Goal: Transaction & Acquisition: Purchase product/service

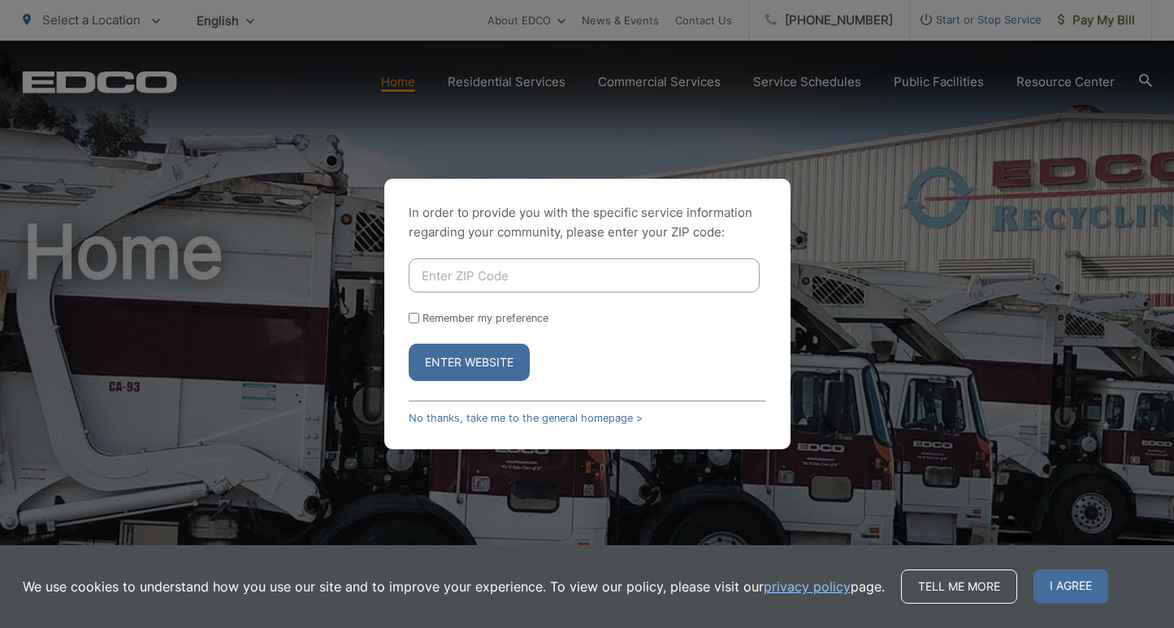
click at [426, 275] on input "Enter ZIP Code" at bounding box center [584, 275] width 351 height 34
type input "92024"
click at [463, 358] on button "Enter Website" at bounding box center [469, 362] width 121 height 37
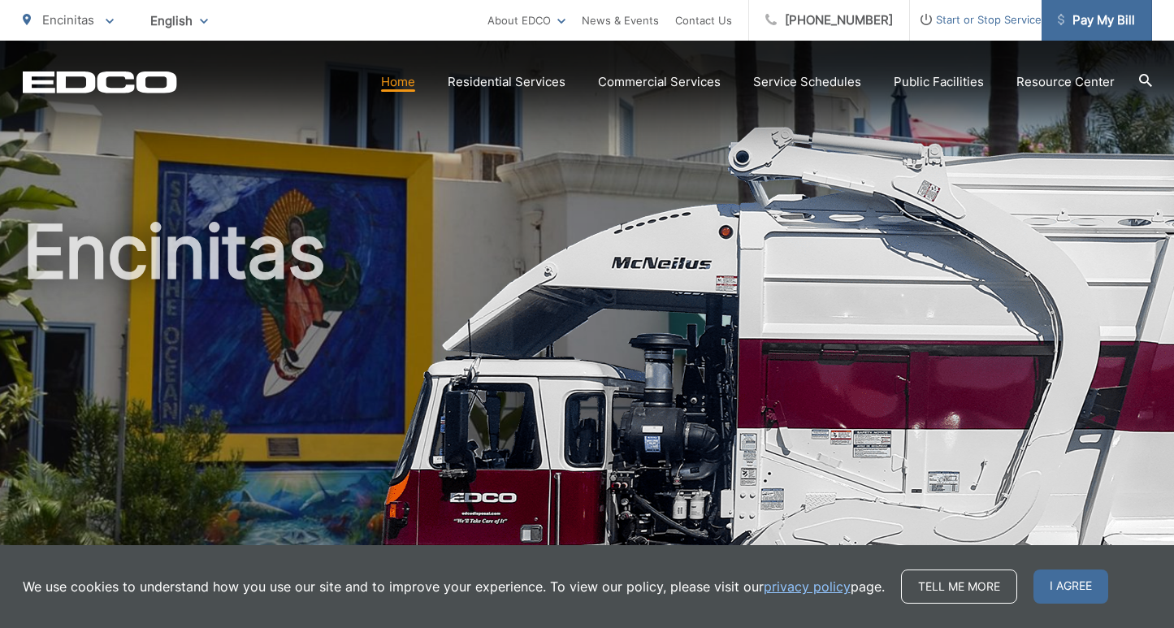
click at [1092, 15] on span "Pay My Bill" at bounding box center [1095, 20] width 77 height 19
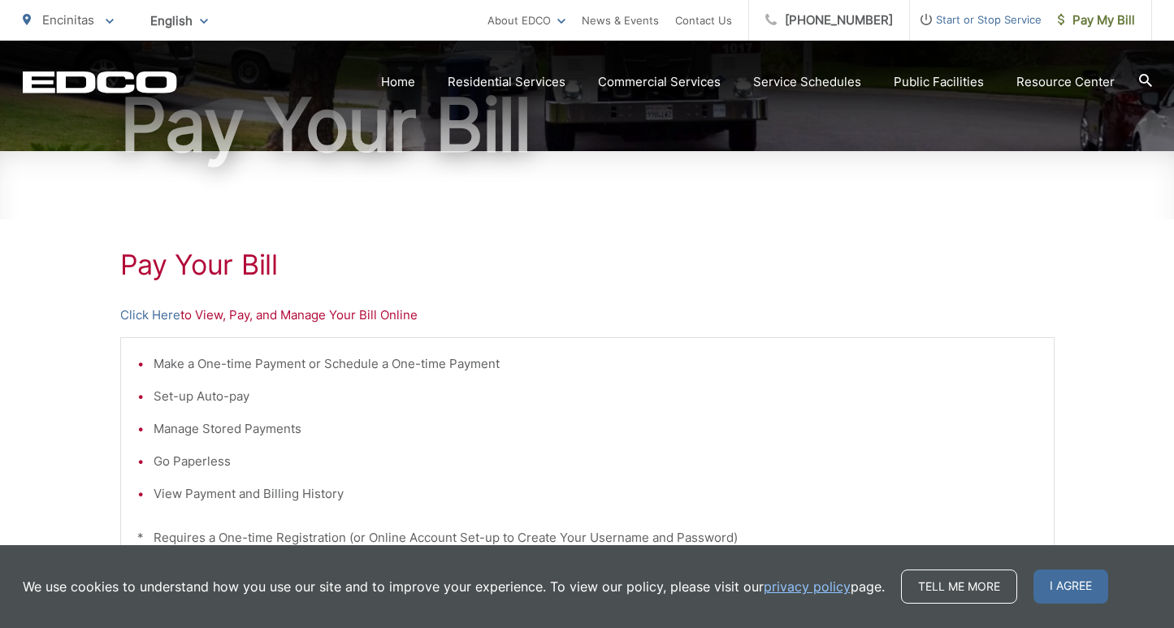
scroll to position [172, 0]
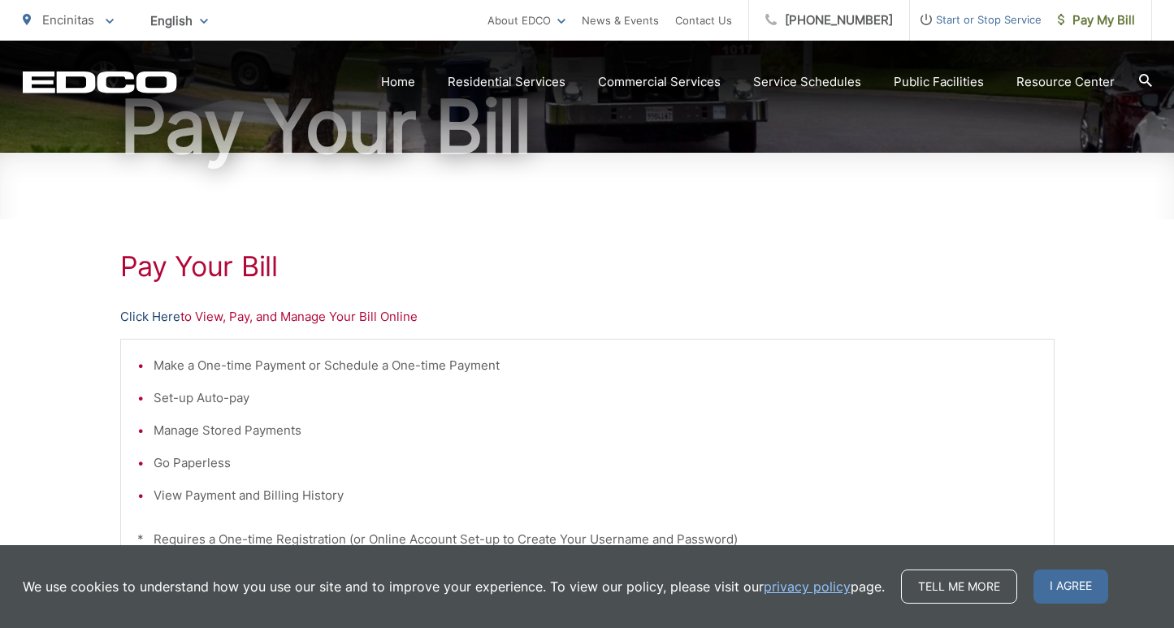
click at [145, 313] on link "Click Here" at bounding box center [150, 316] width 60 height 19
